Goal: Task Accomplishment & Management: Manage account settings

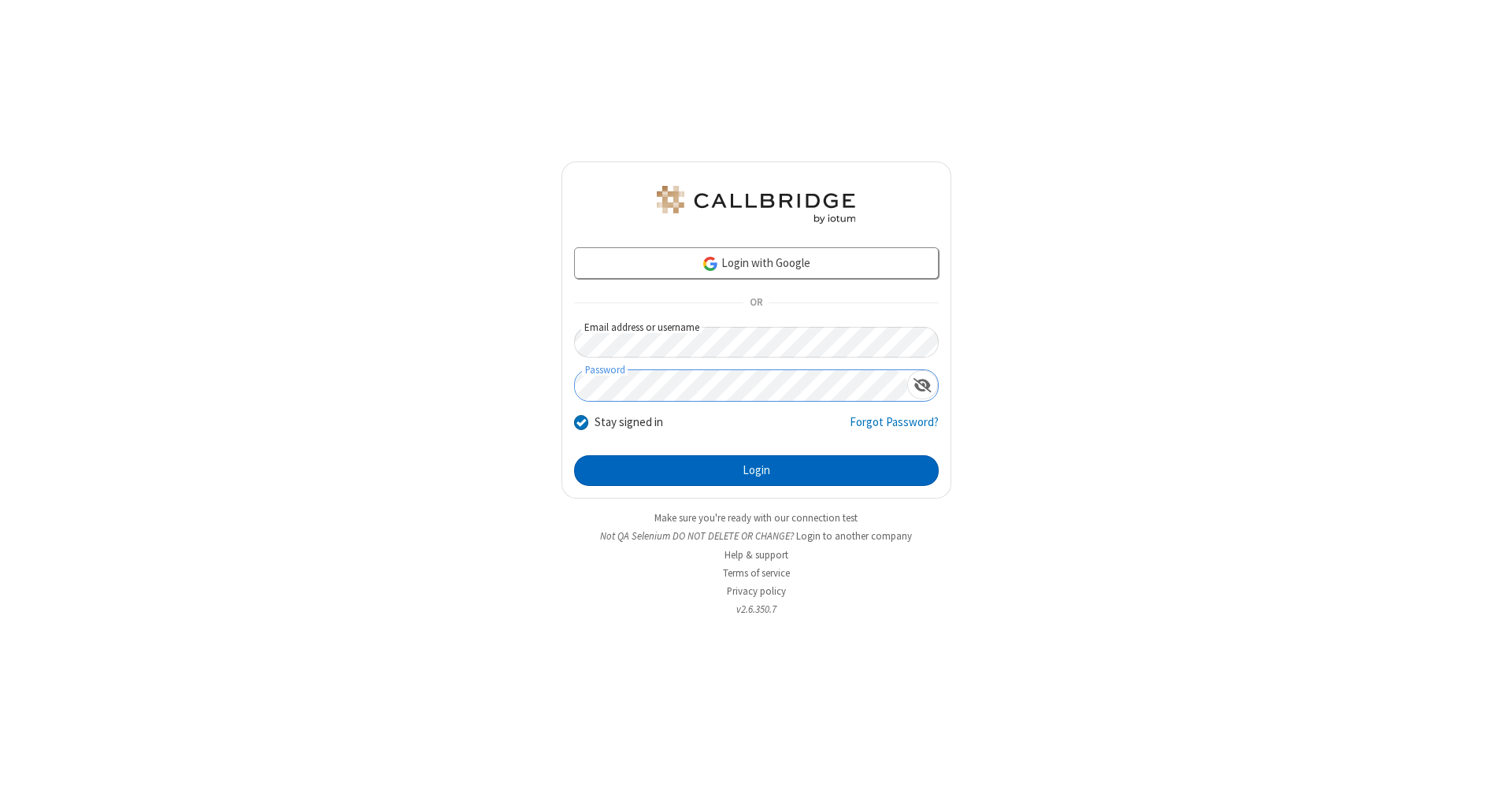
click at [756, 471] on button "Login" at bounding box center [756, 471] width 364 height 32
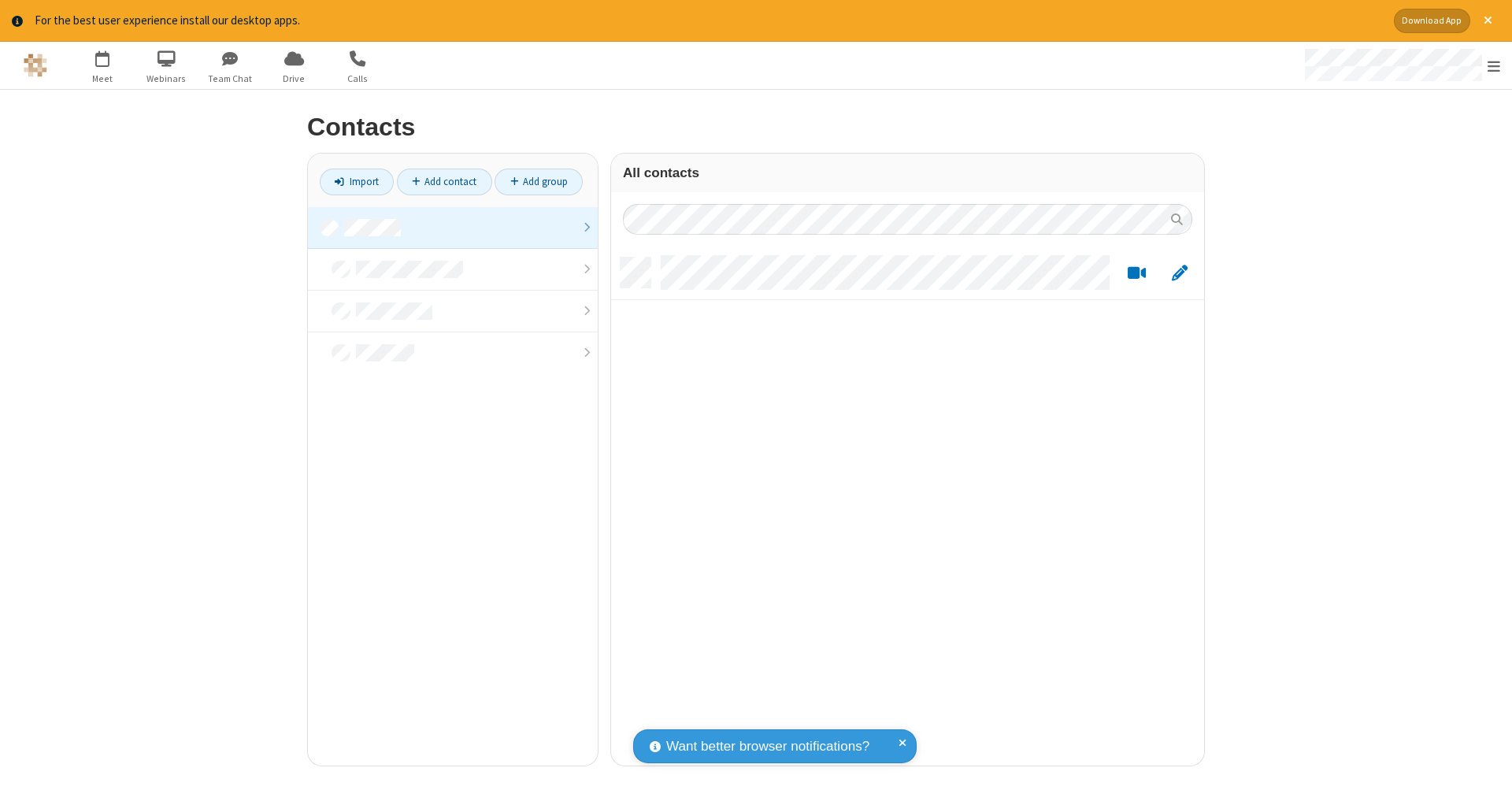
scroll to position [508, 581]
click at [453, 227] on link at bounding box center [453, 228] width 290 height 41
click at [444, 181] on link "Add contact" at bounding box center [445, 182] width 95 height 27
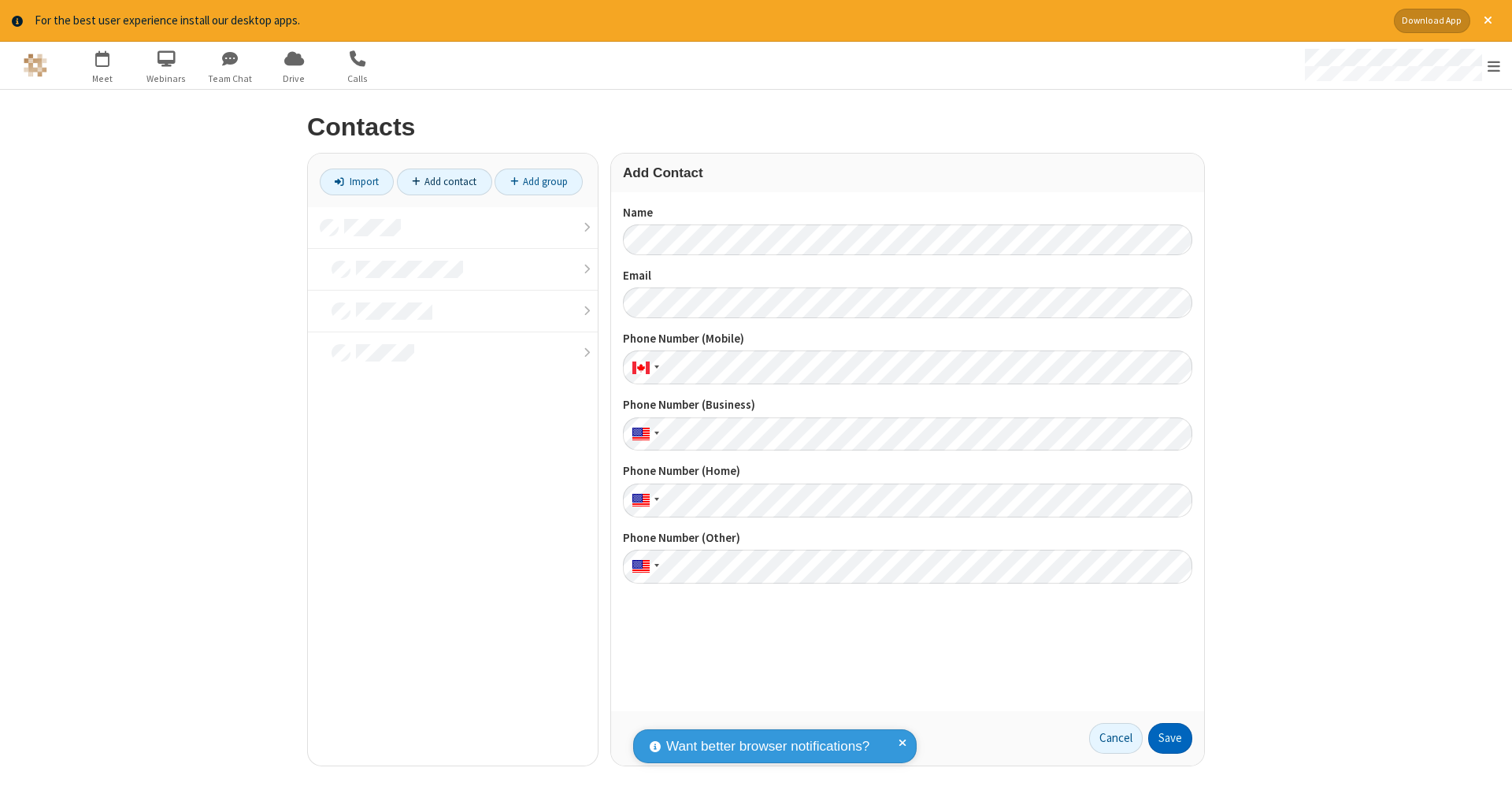
click at [1170, 738] on button "Save" at bounding box center [1170, 739] width 44 height 32
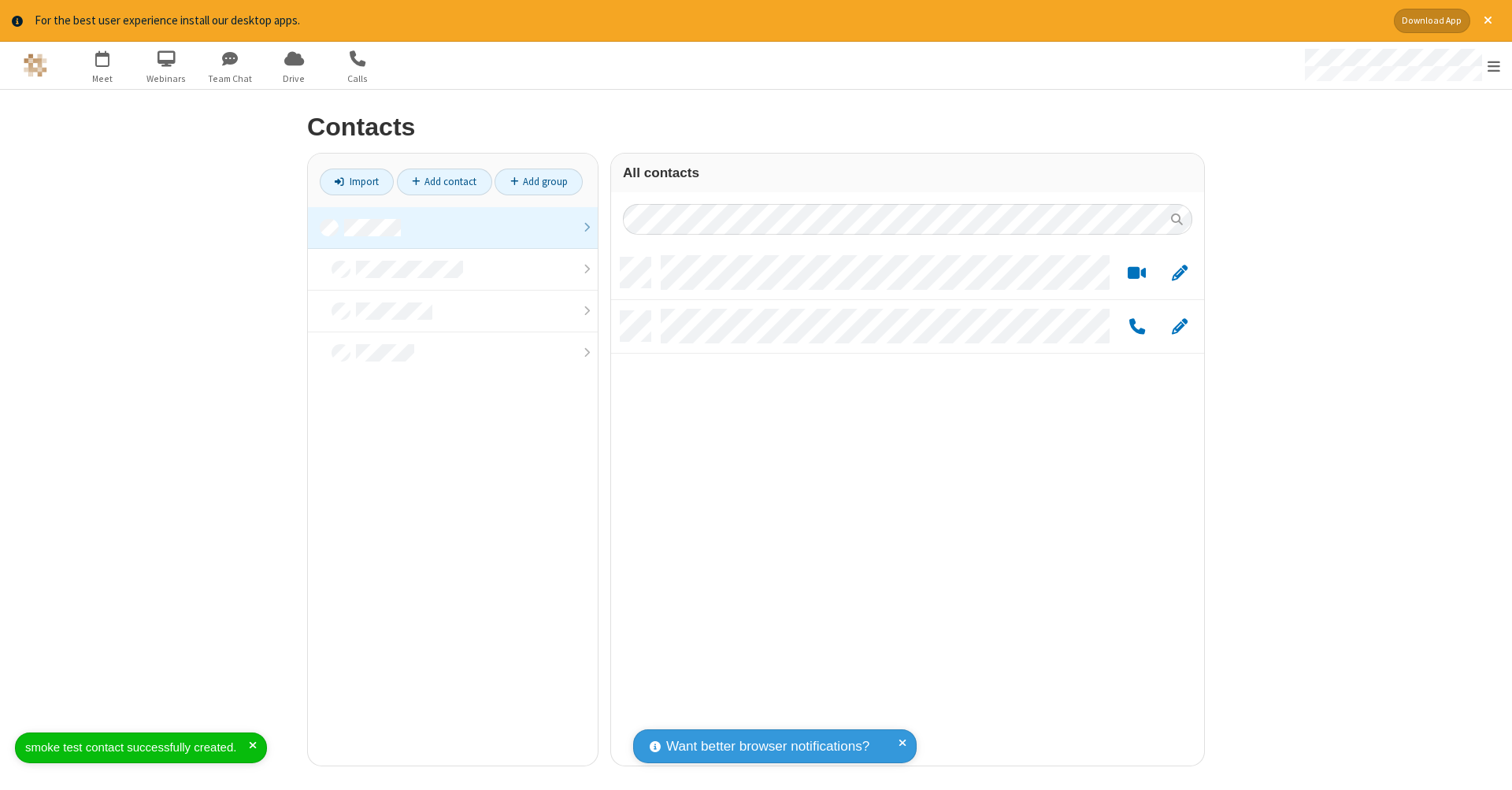
scroll to position [508, 581]
click at [444, 181] on link "Add contact" at bounding box center [445, 182] width 95 height 27
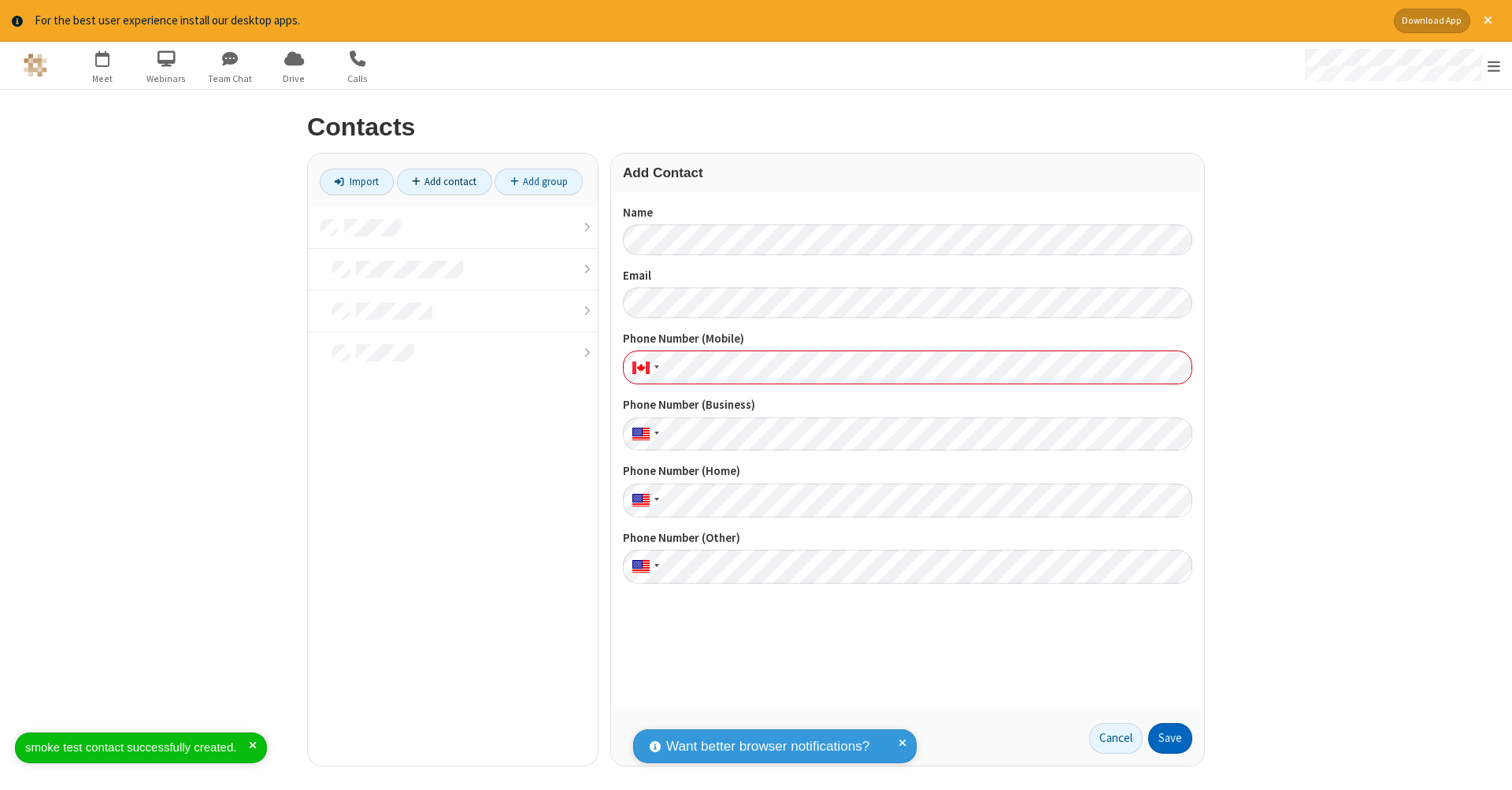
click at [1170, 738] on button "Save" at bounding box center [1170, 739] width 44 height 32
